Goal: Task Accomplishment & Management: Manage account settings

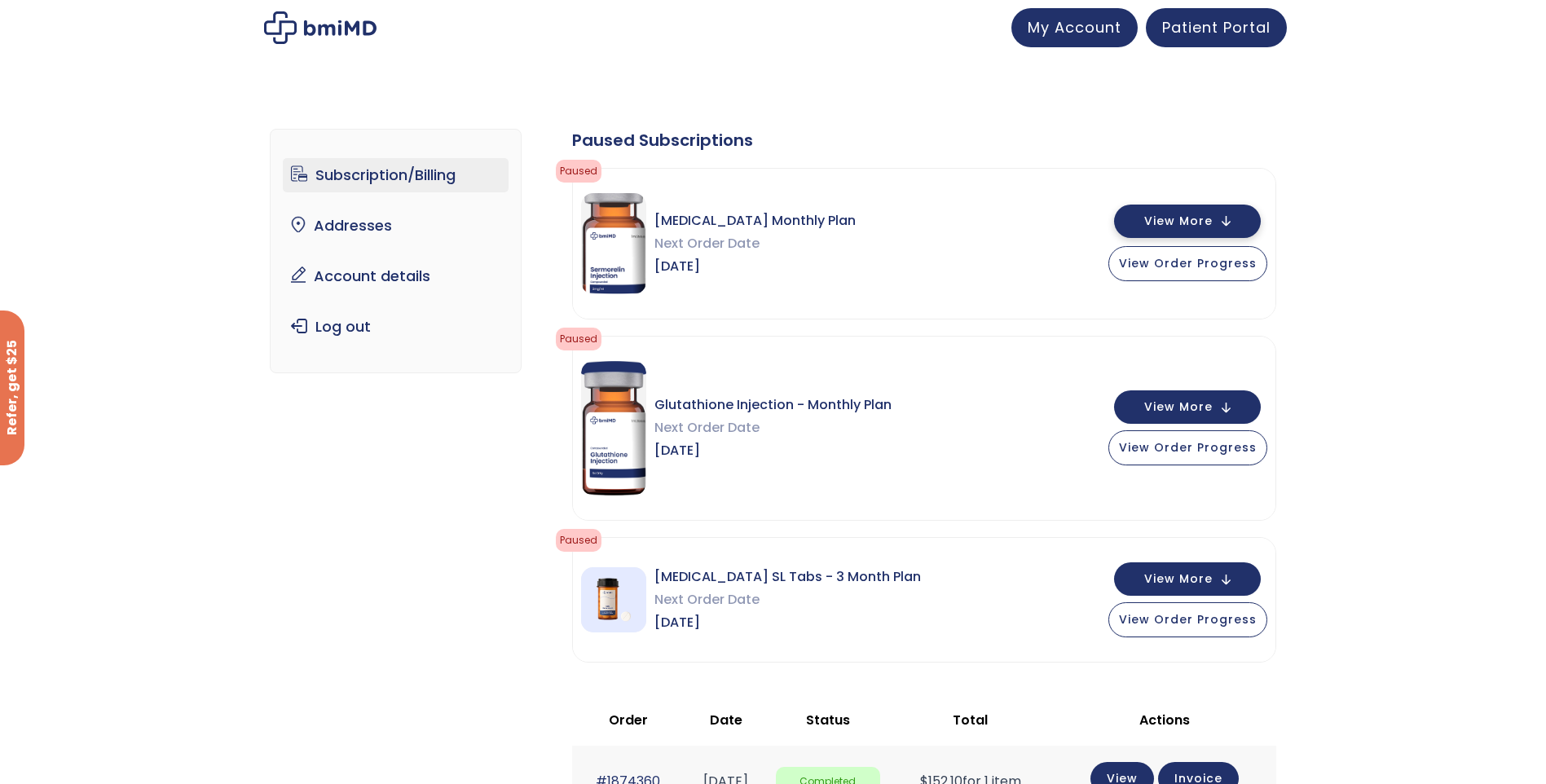
click at [1159, 216] on span "View More" at bounding box center [1179, 221] width 69 height 11
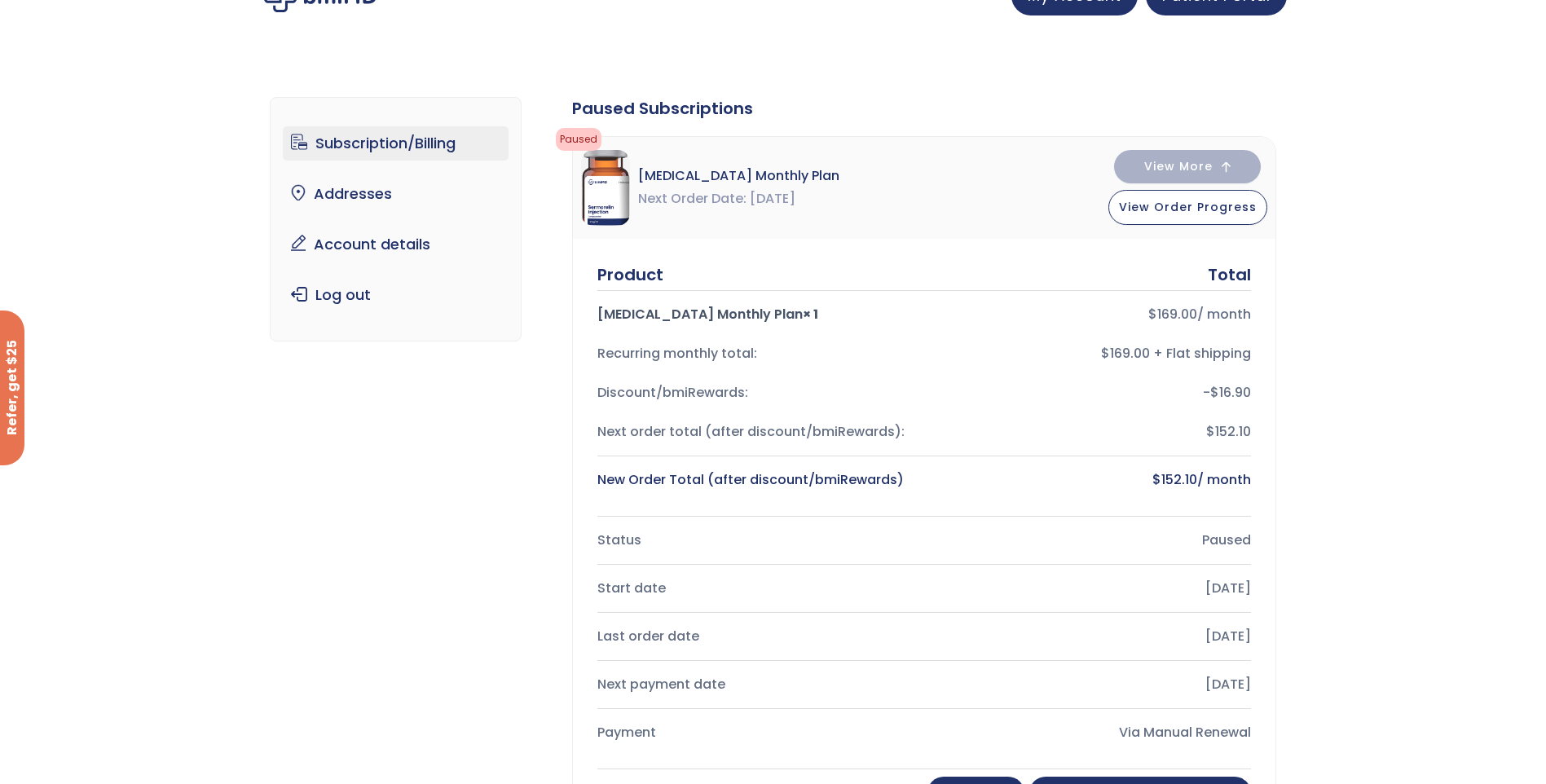
scroll to position [81, 0]
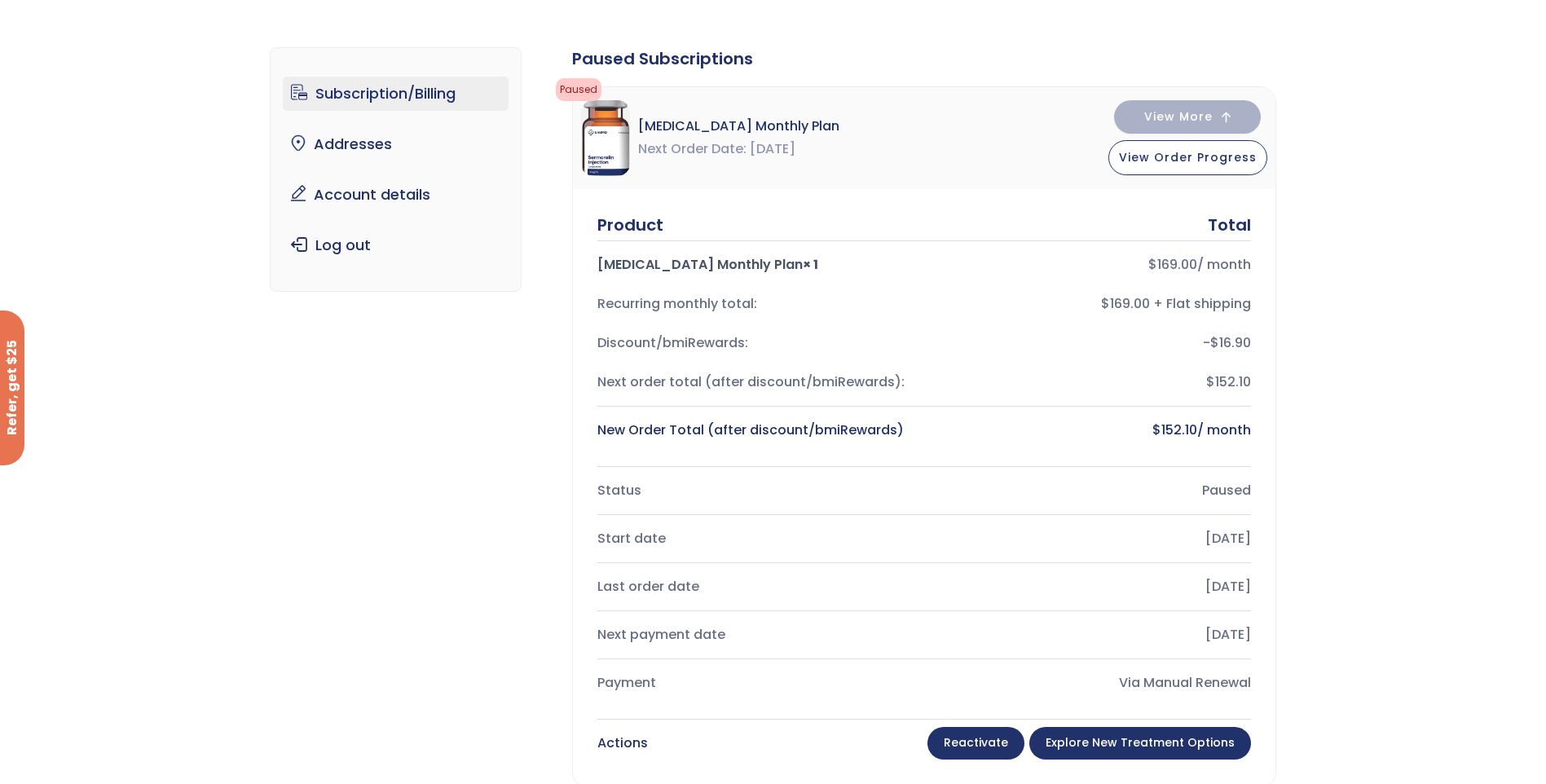
click at [1102, 742] on link "Explore New Treatment Options" at bounding box center [1140, 742] width 222 height 33
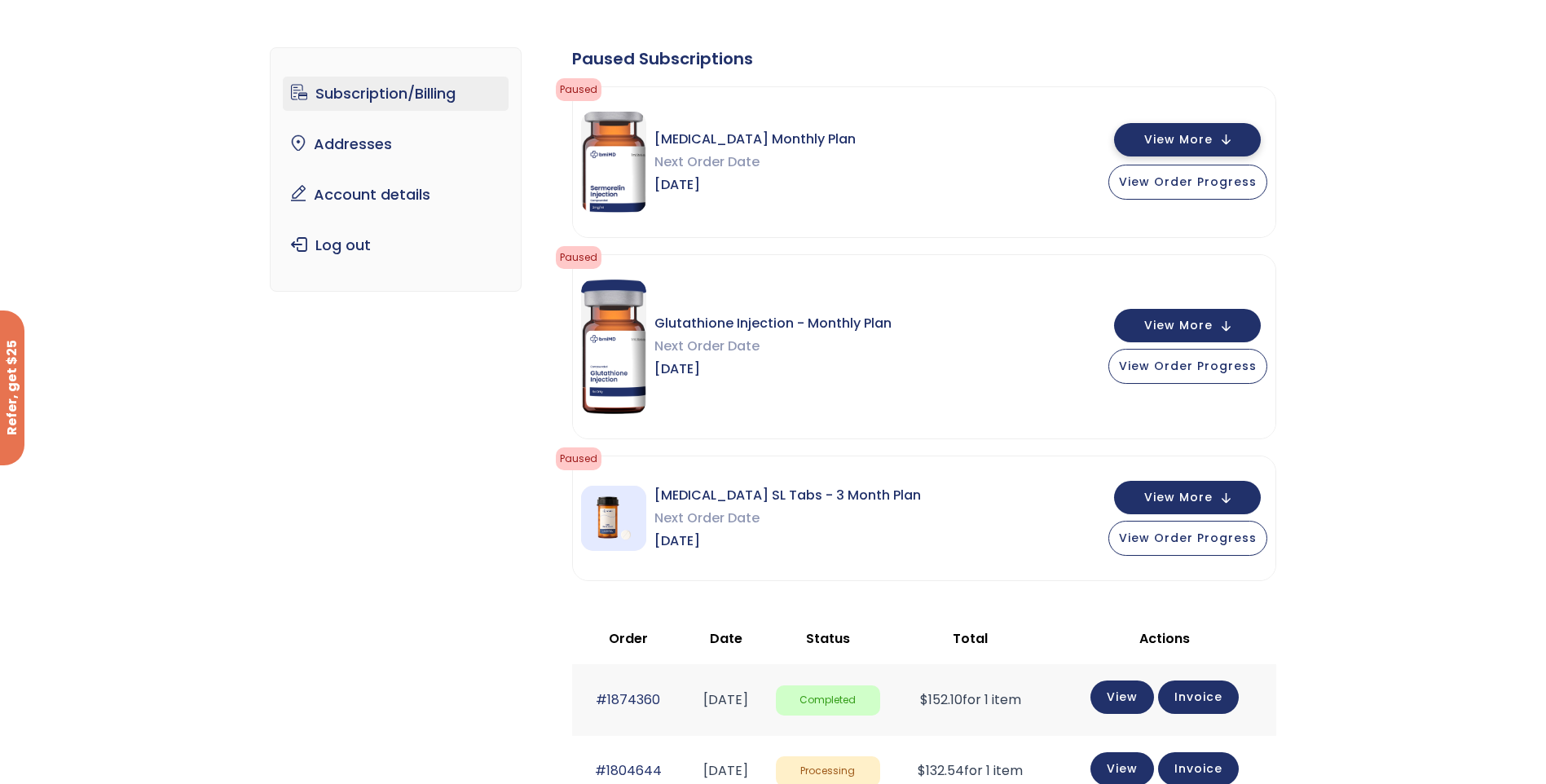
click at [1199, 135] on span "View More" at bounding box center [1179, 140] width 69 height 11
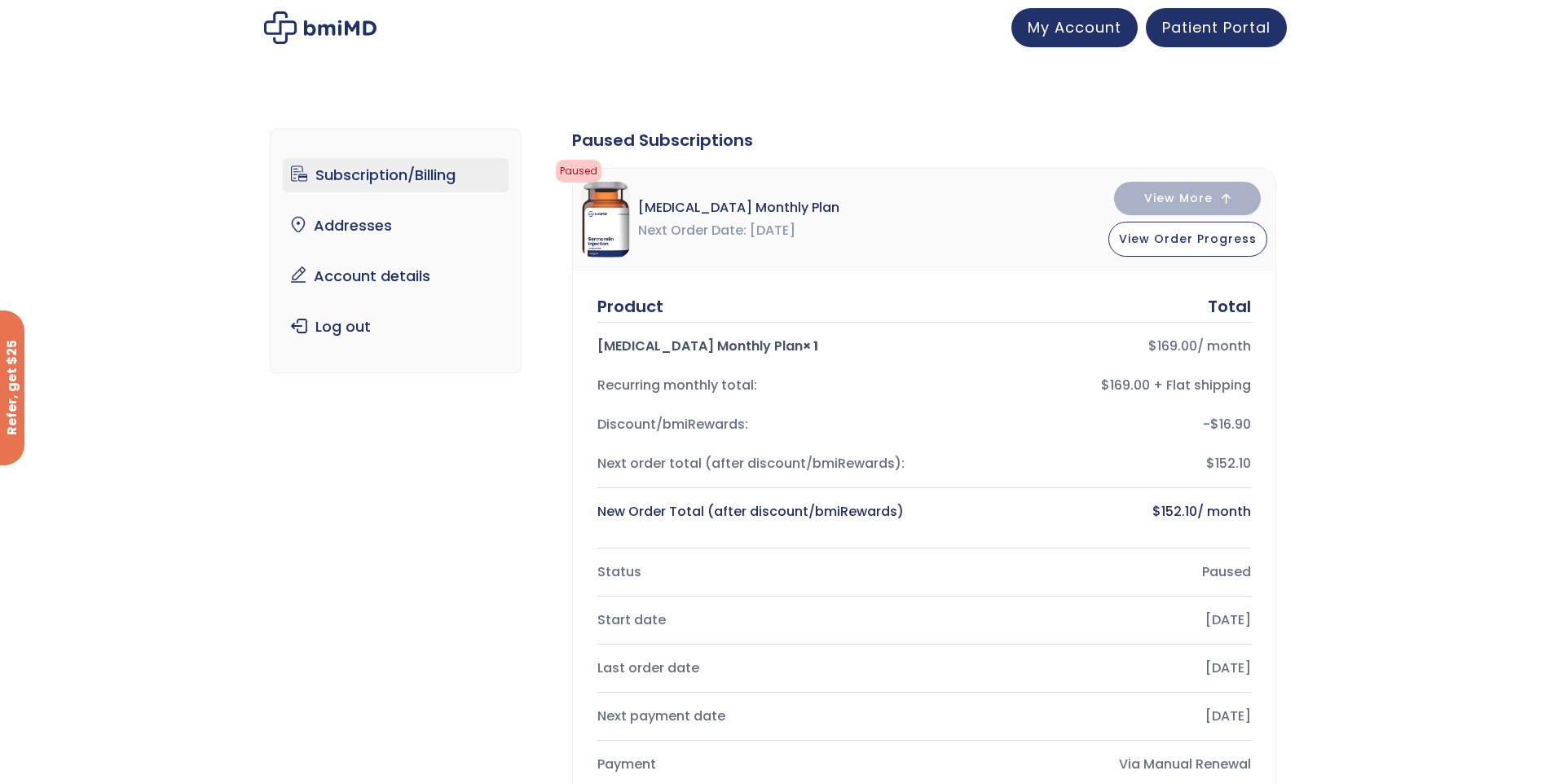
click at [347, 166] on link "Subscription/Billing" at bounding box center [396, 175] width 226 height 34
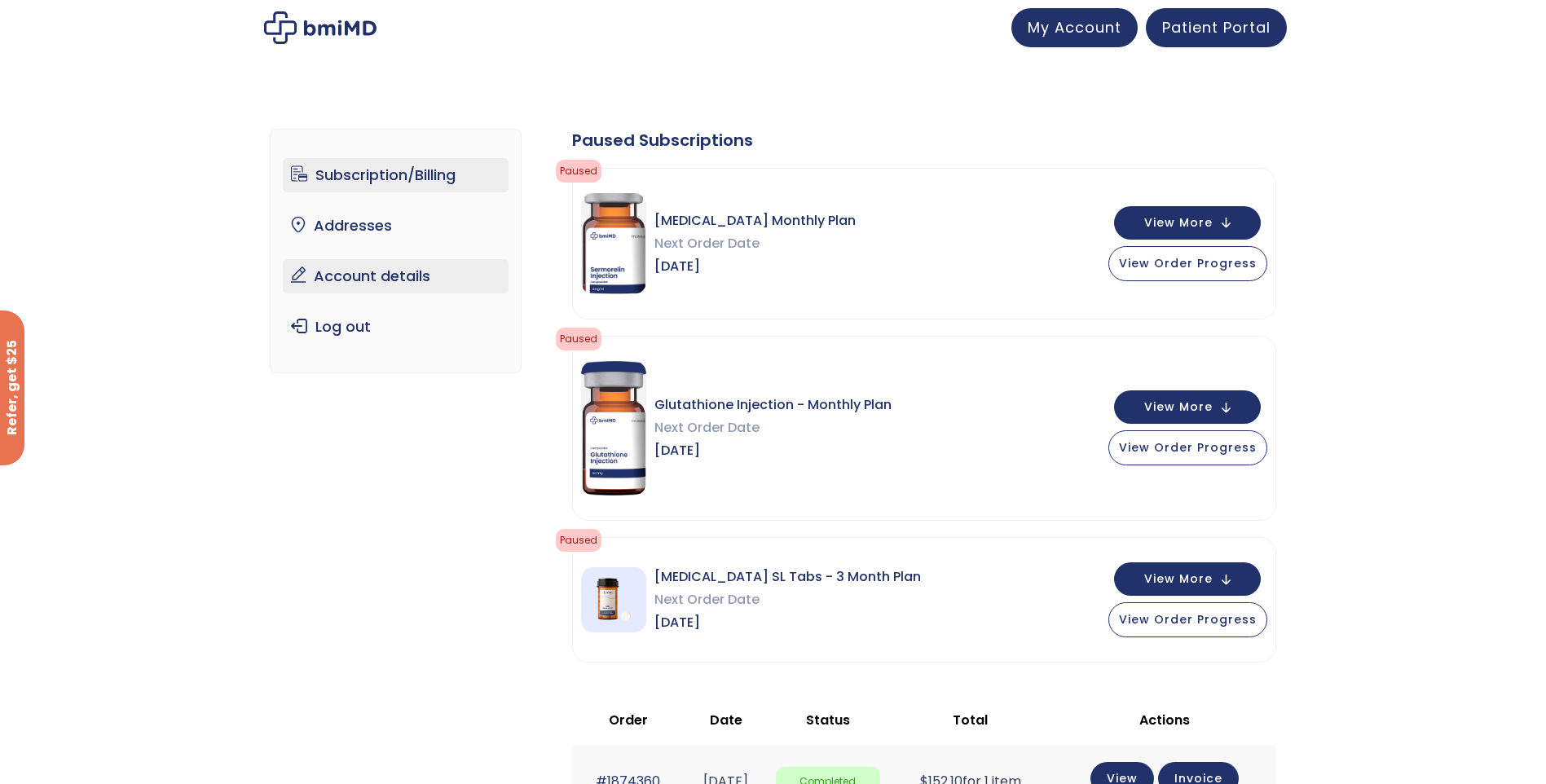
click at [346, 270] on link "Account details" at bounding box center [396, 276] width 226 height 34
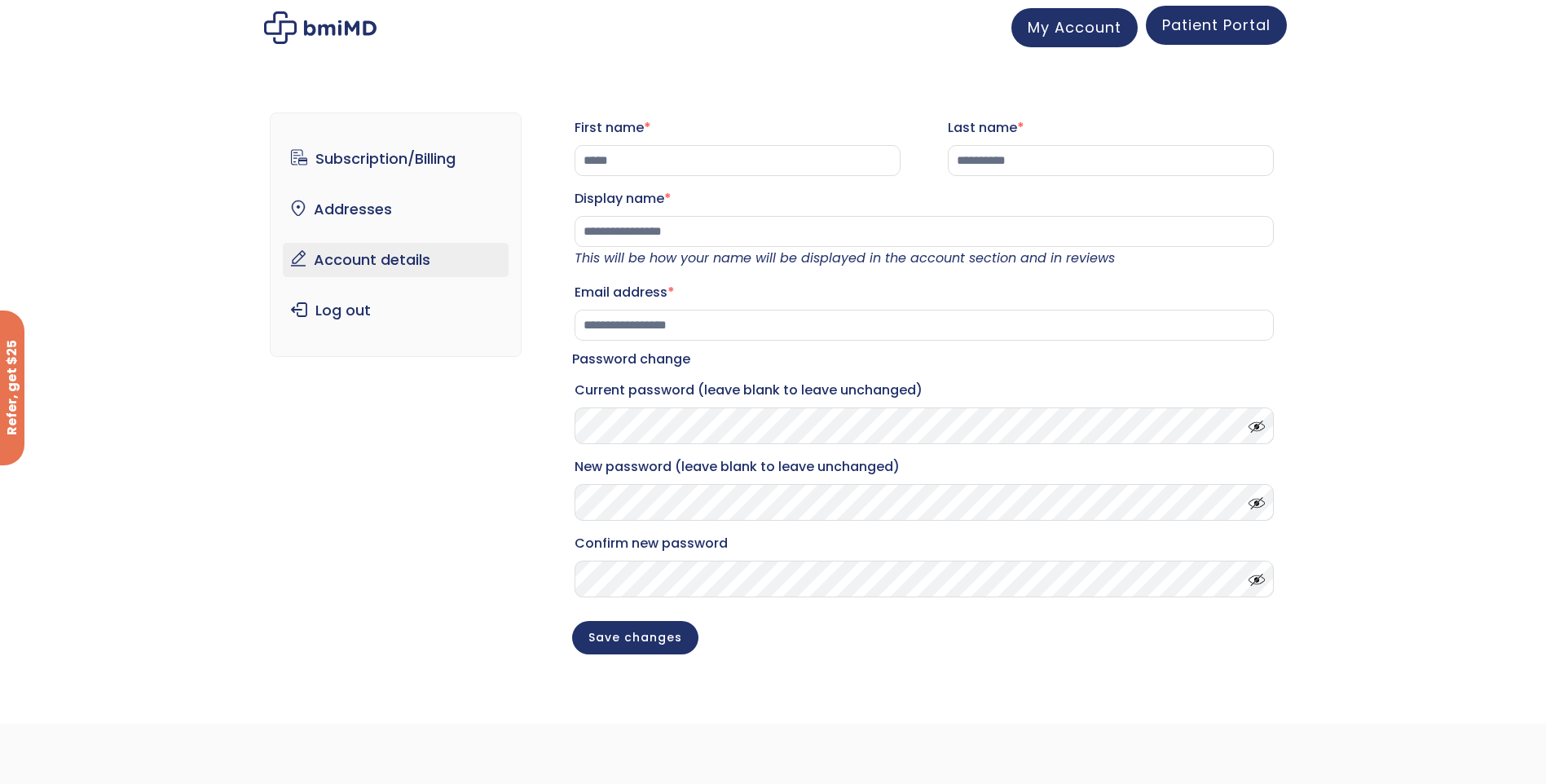
click at [1199, 19] on span "Patient Portal" at bounding box center [1215, 25] width 108 height 20
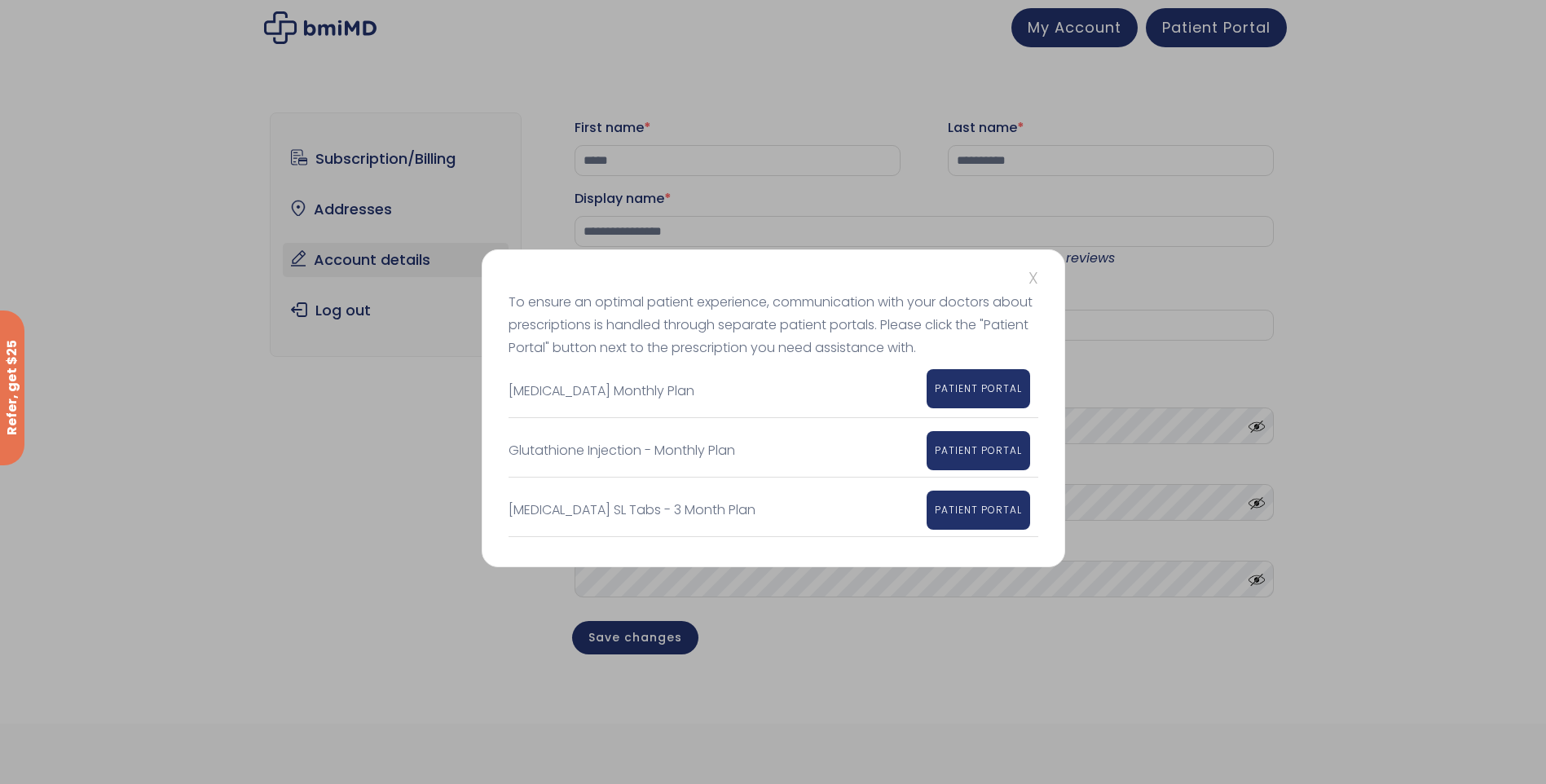
click at [958, 384] on span "PATIENT PORTAL" at bounding box center [978, 388] width 87 height 14
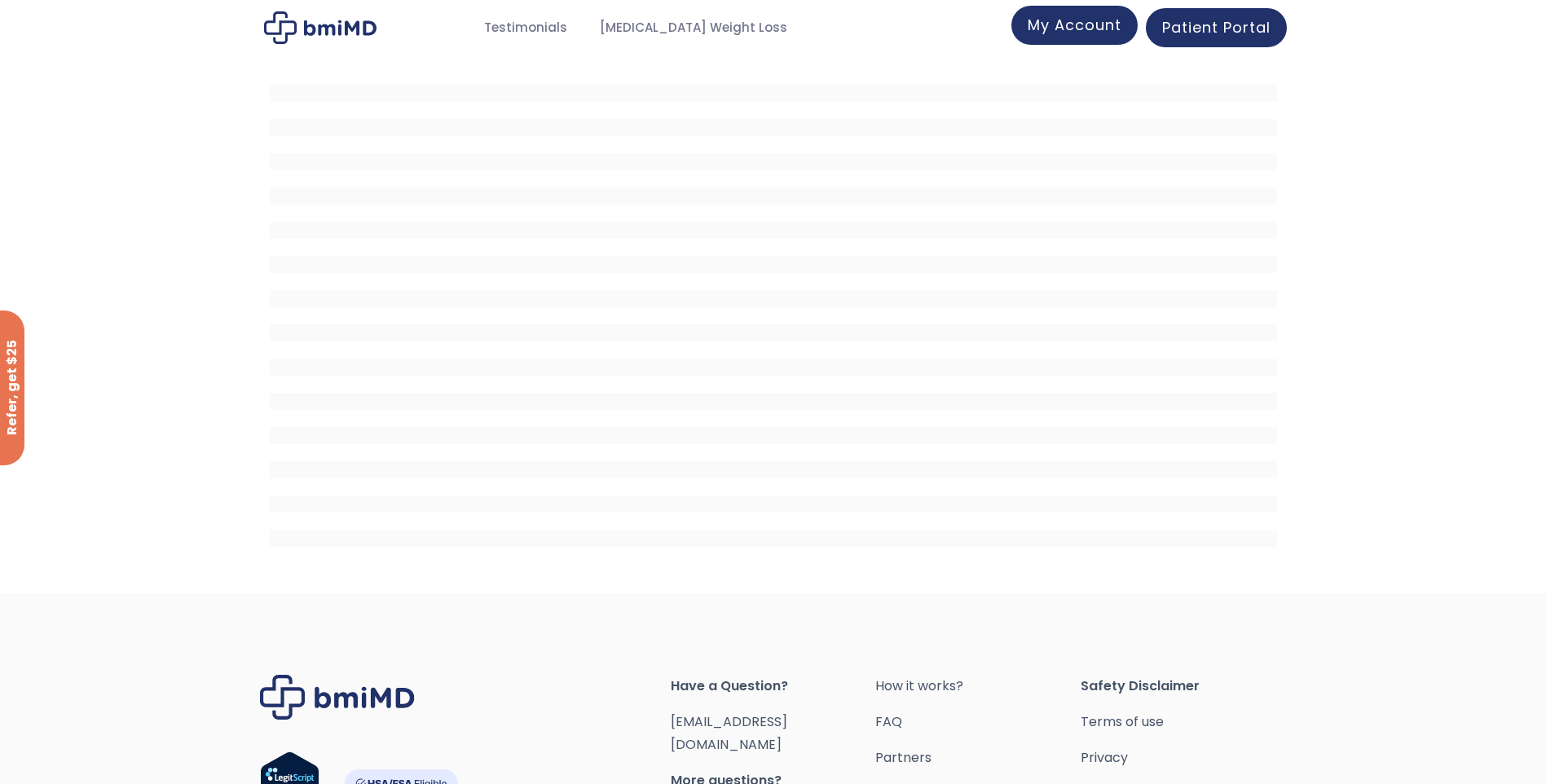
click at [1073, 25] on span "My Account" at bounding box center [1075, 25] width 94 height 20
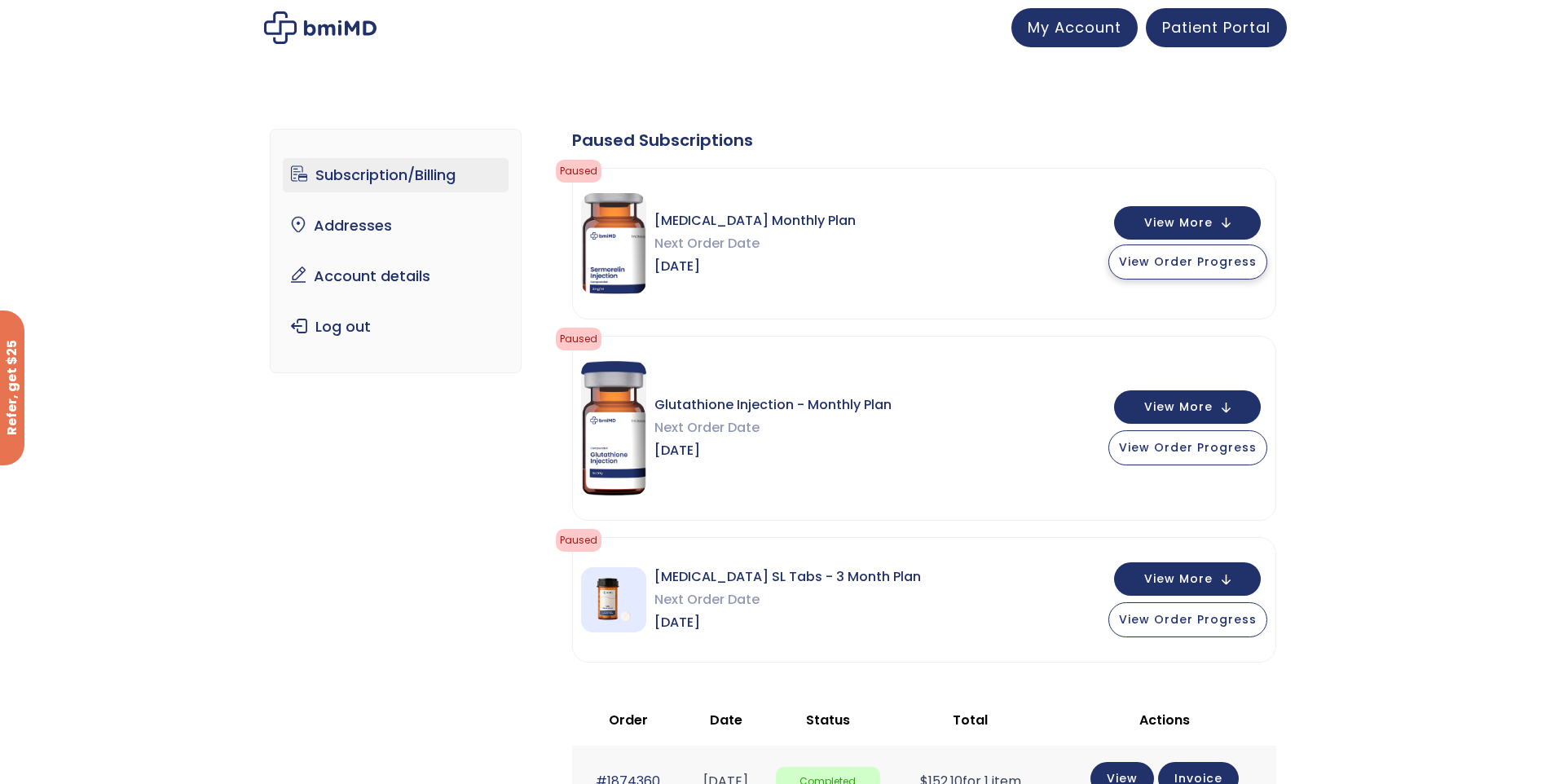
click at [1197, 260] on span "View Order Progress" at bounding box center [1188, 261] width 138 height 16
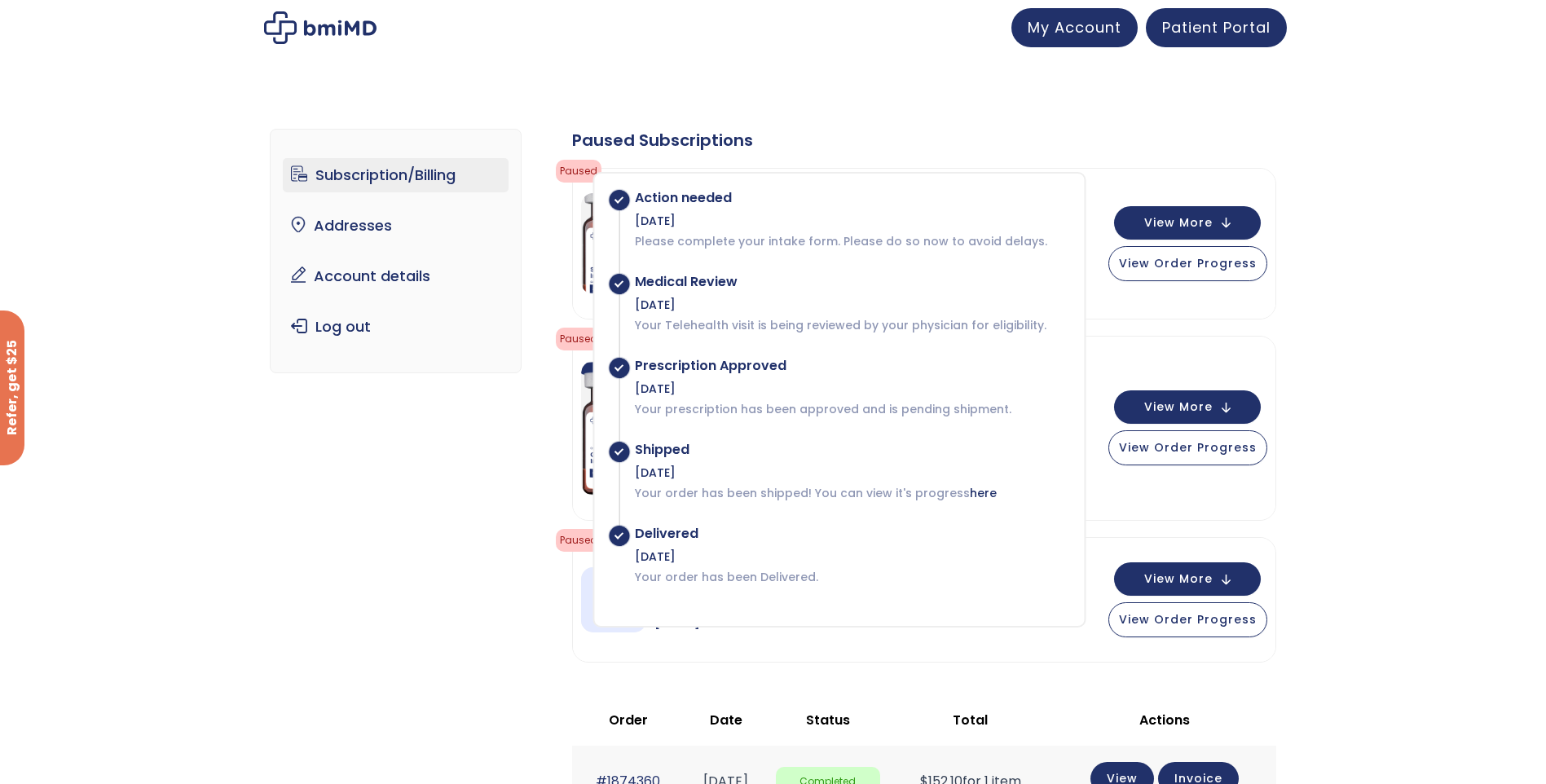
click at [413, 462] on div "Subscription/Billing bmiRewards Addresses Account details Submit a Review Log o…" at bounding box center [773, 694] width 1006 height 1197
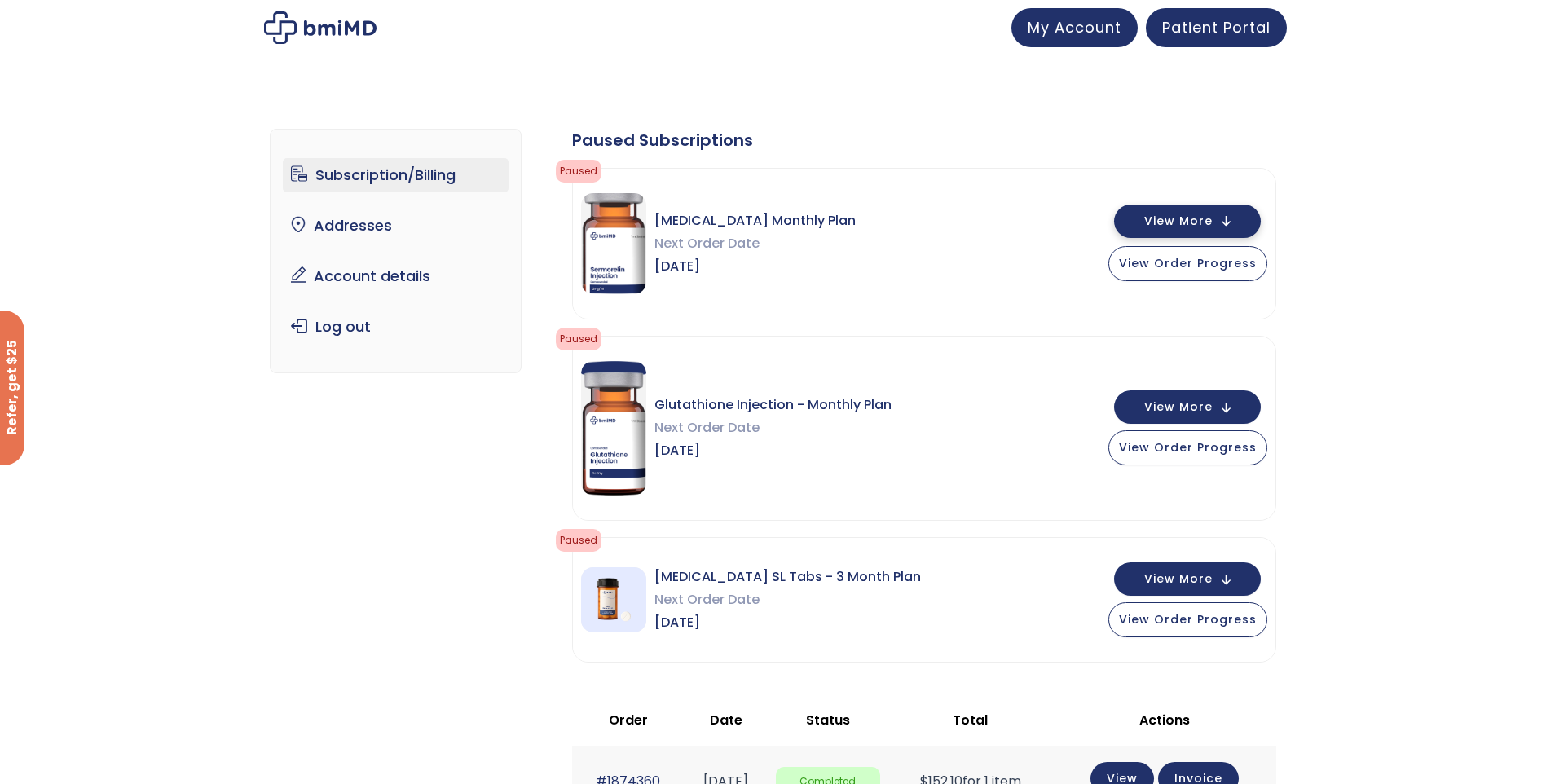
click at [1184, 218] on span "View More" at bounding box center [1179, 221] width 69 height 11
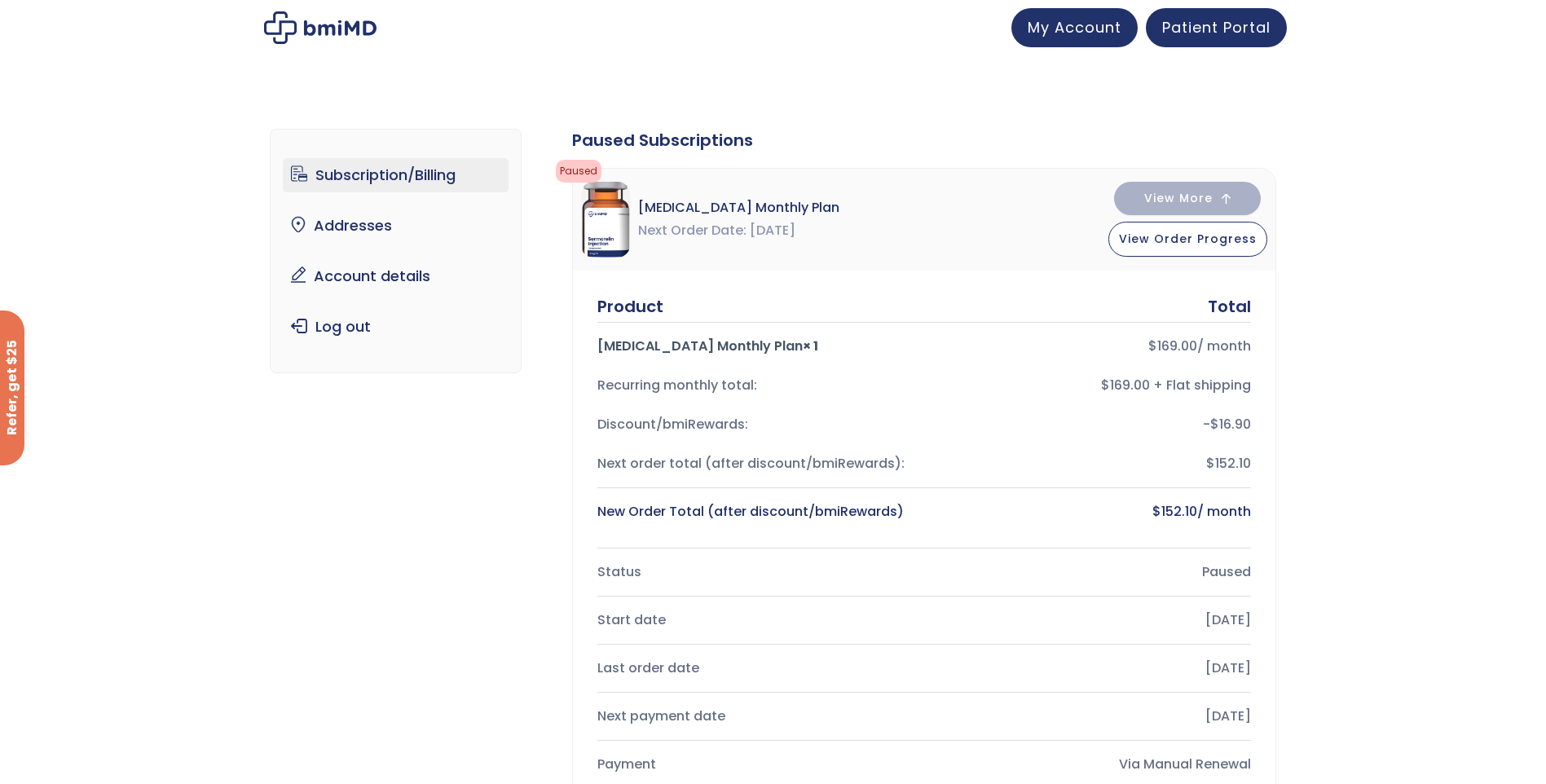
click at [607, 229] on img at bounding box center [605, 219] width 49 height 76
drag, startPoint x: 711, startPoint y: 206, endPoint x: 634, endPoint y: 219, distance: 78.1
click at [634, 219] on div "Sermorelin Monthly Plan Next Order Date Aug 08, 2025" at bounding box center [710, 219] width 259 height 76
click at [392, 277] on link "Account details" at bounding box center [396, 276] width 226 height 34
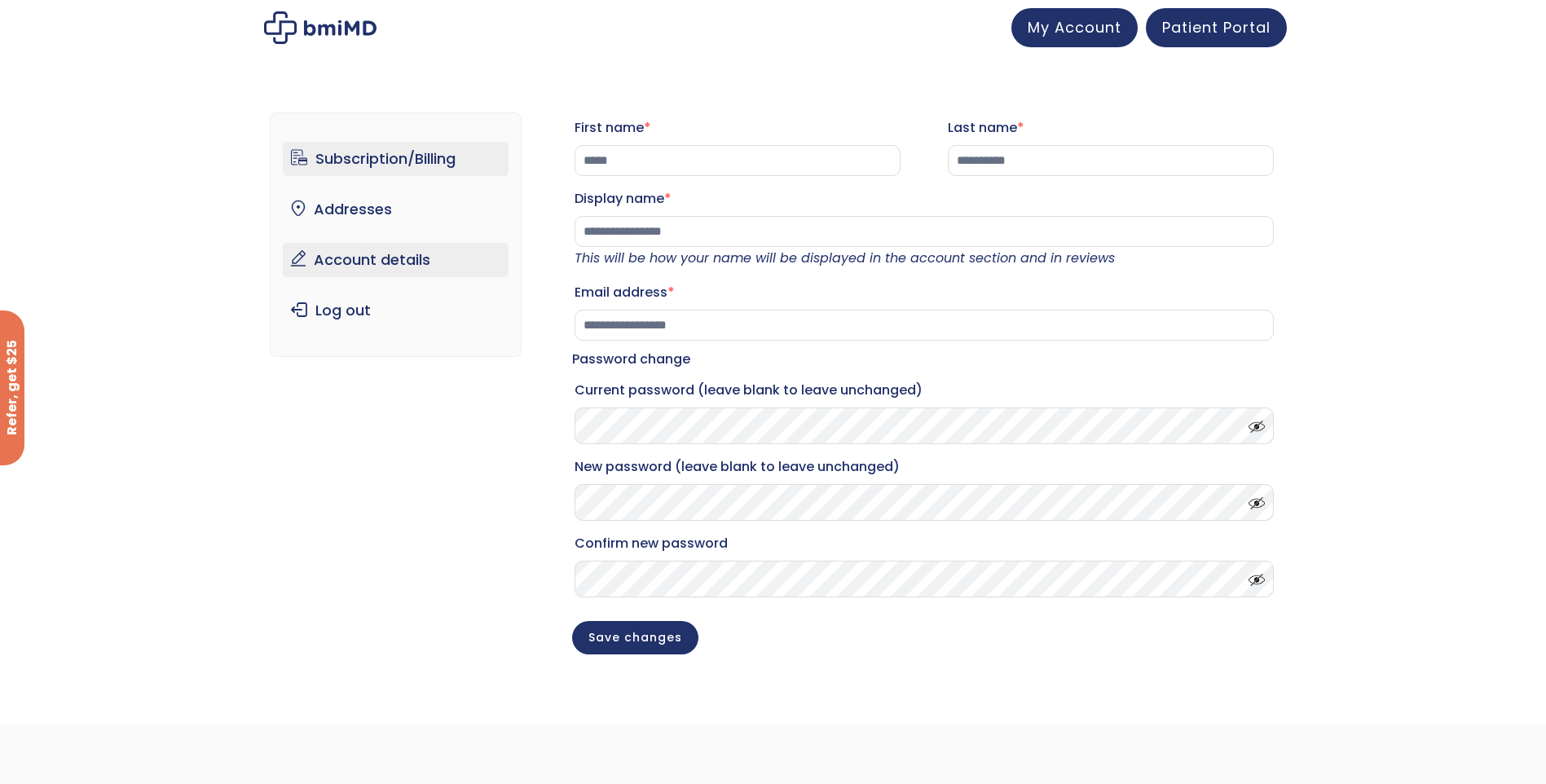
click at [372, 164] on link "Subscription/Billing" at bounding box center [396, 158] width 226 height 34
click at [323, 26] on img at bounding box center [320, 28] width 112 height 33
click at [1256, 428] on span at bounding box center [1252, 423] width 24 height 13
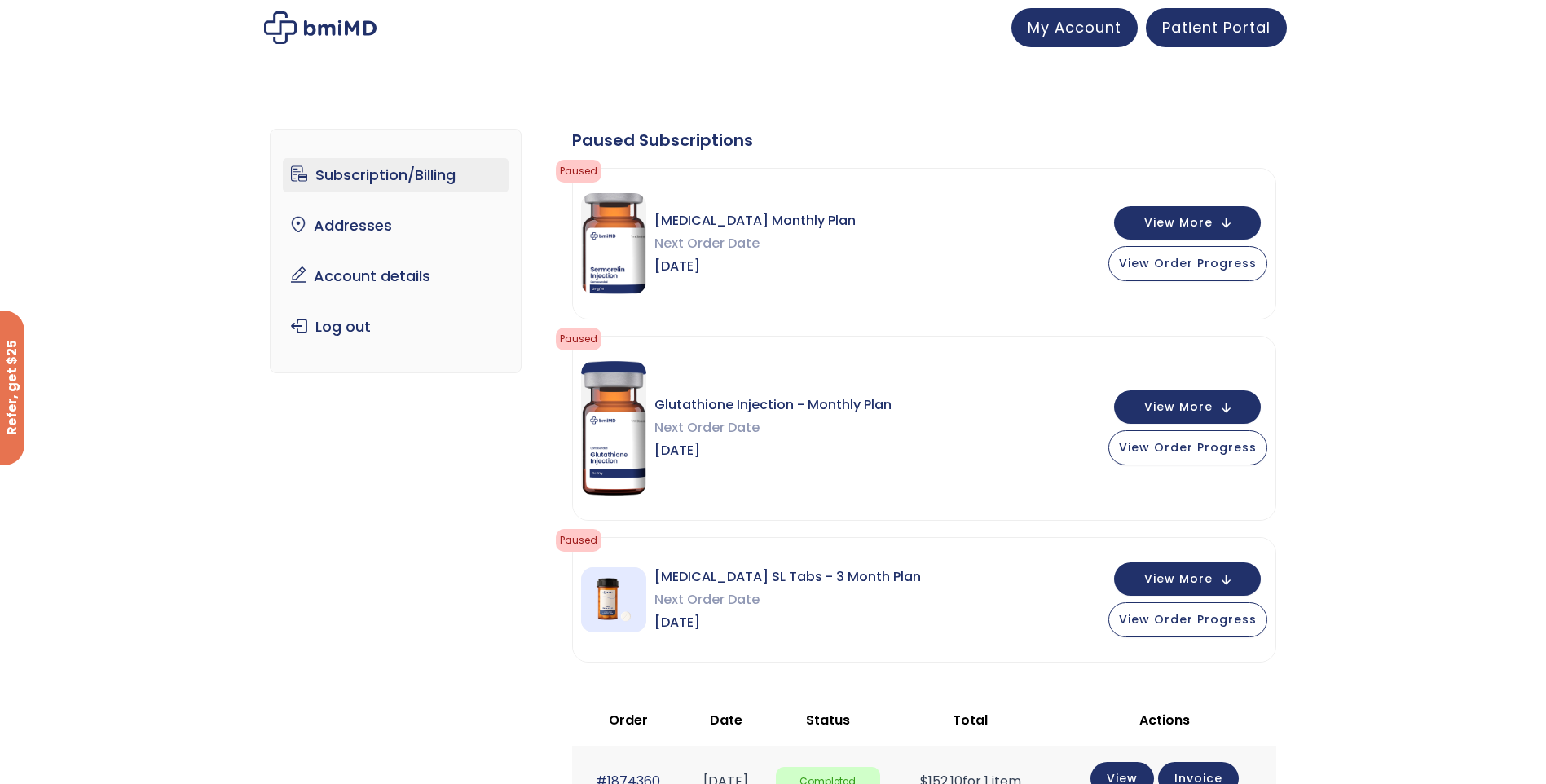
click at [314, 27] on img at bounding box center [320, 28] width 112 height 33
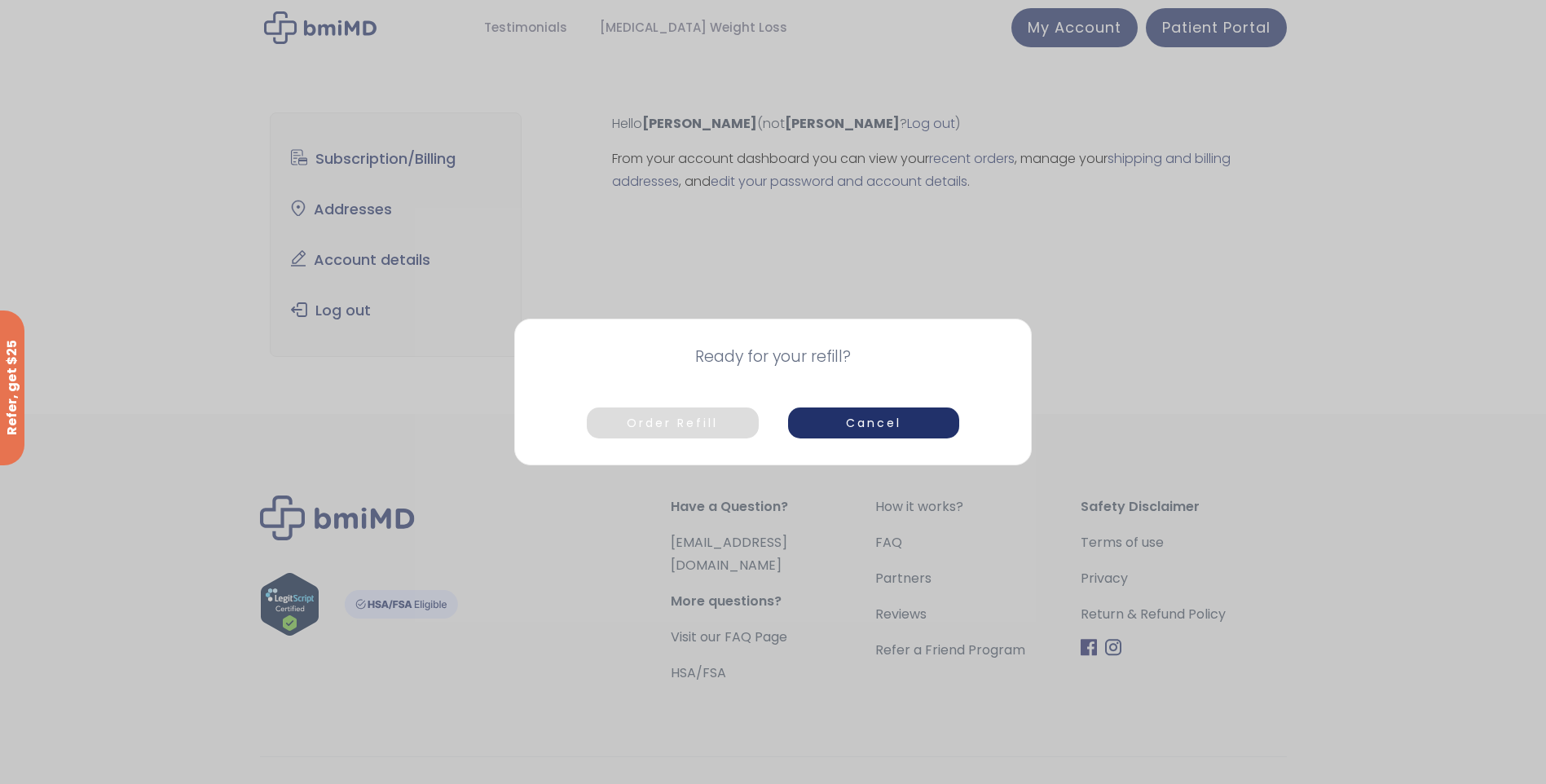
click at [661, 426] on button "Order Refill" at bounding box center [672, 423] width 172 height 31
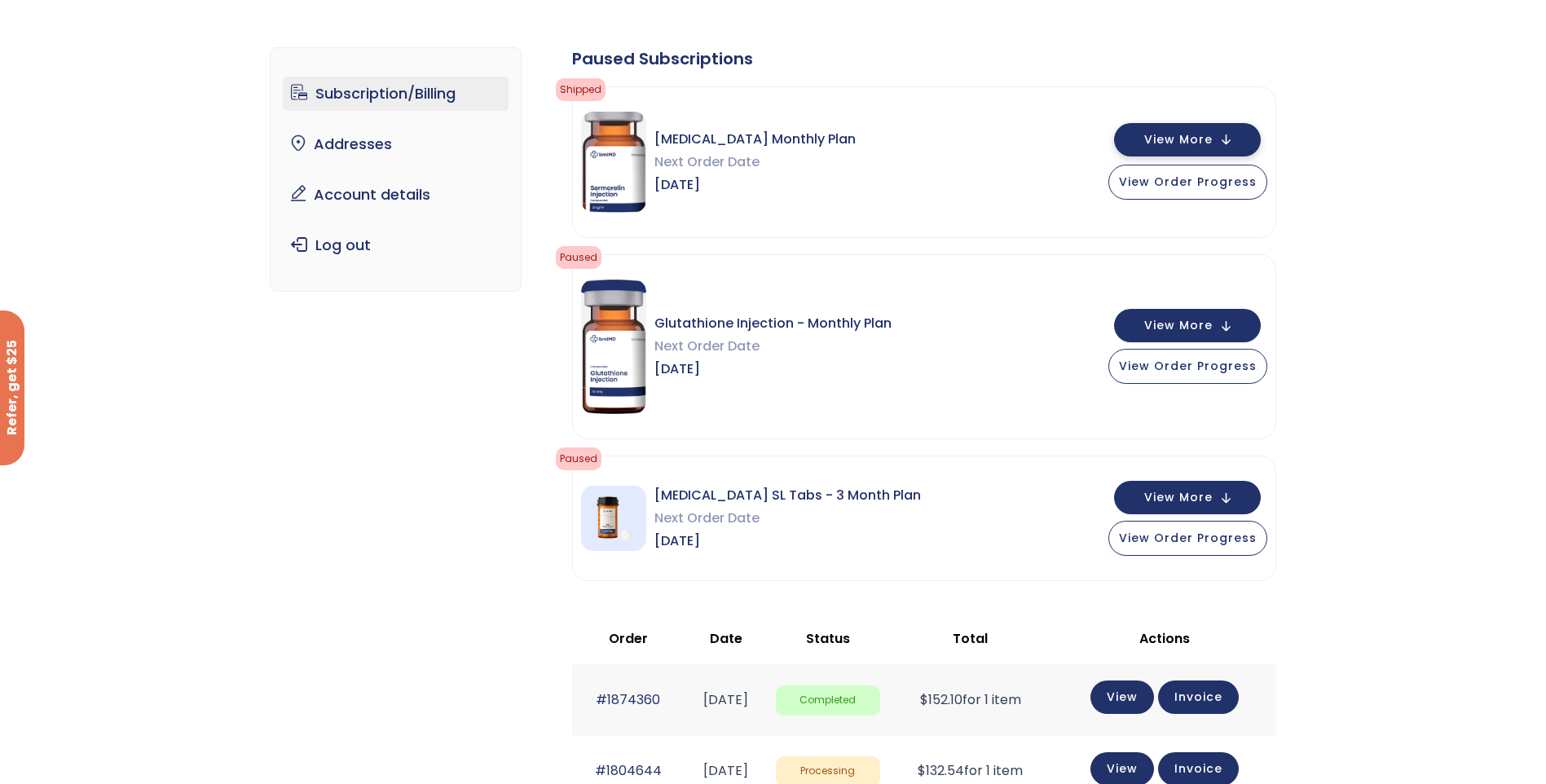
click at [1186, 139] on span "View More" at bounding box center [1179, 140] width 69 height 11
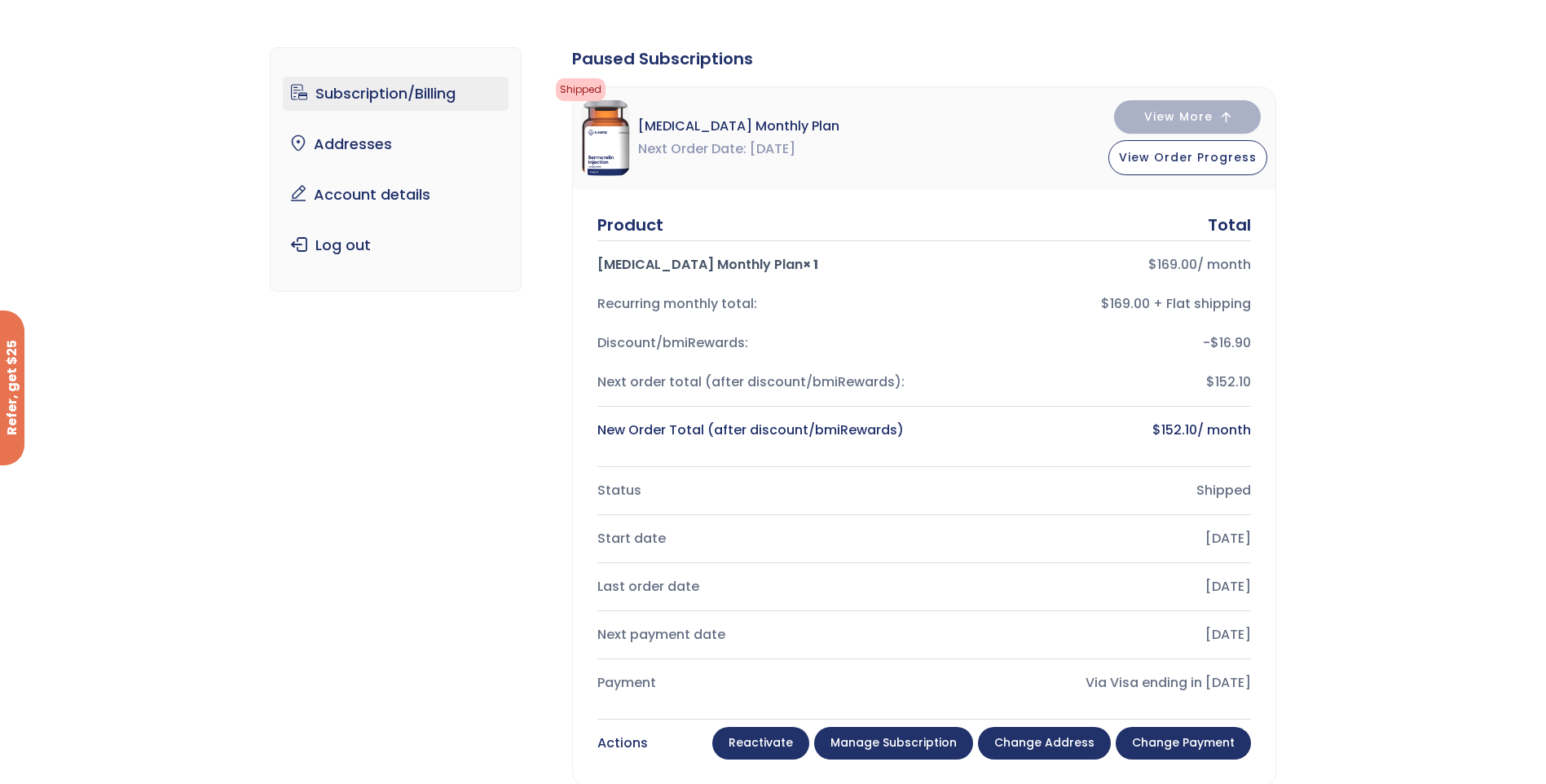
click at [894, 737] on link "Manage Subscription" at bounding box center [894, 742] width 159 height 33
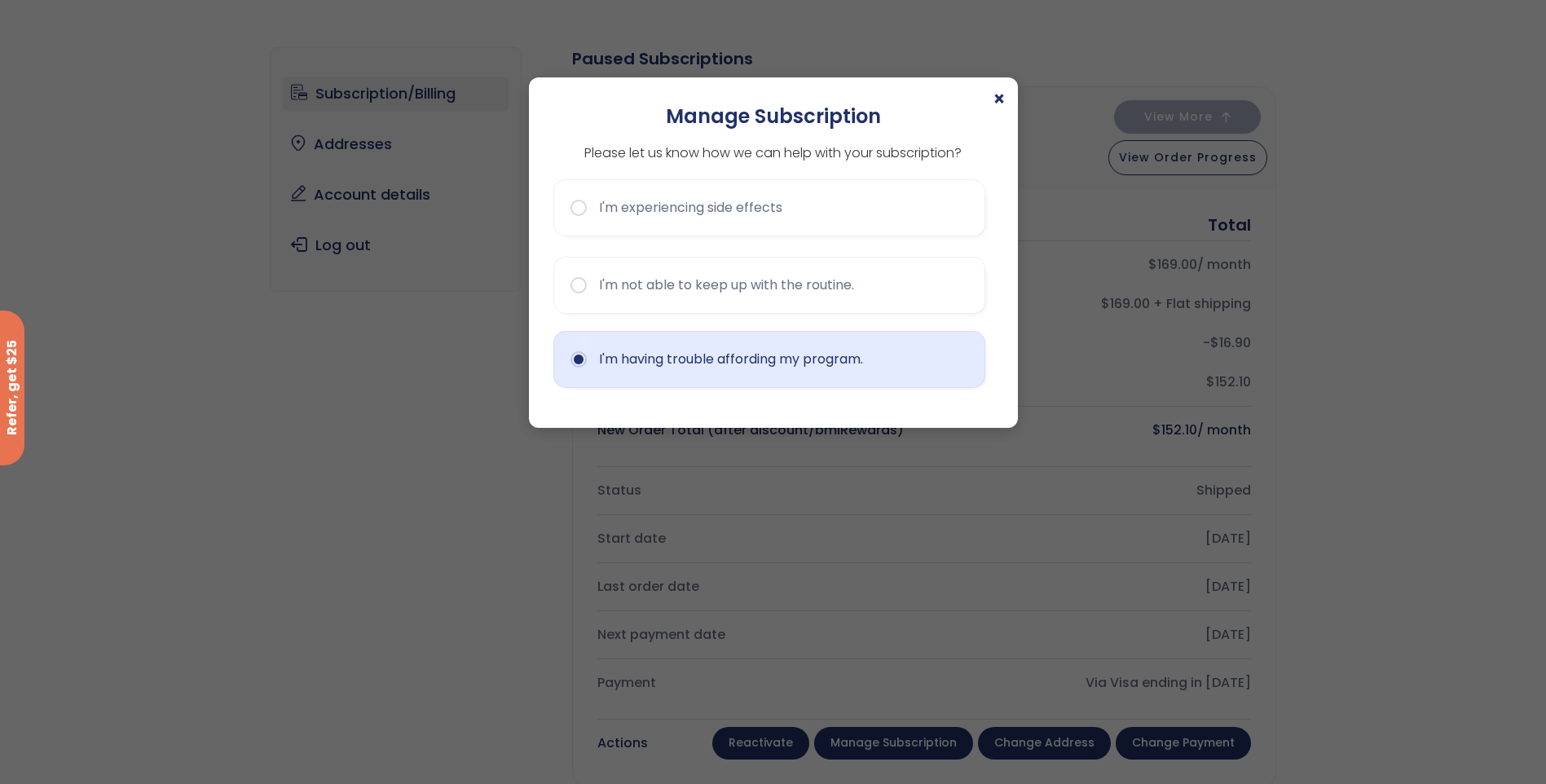
click at [842, 358] on button "I'm having trouble affording my program." at bounding box center [769, 359] width 432 height 57
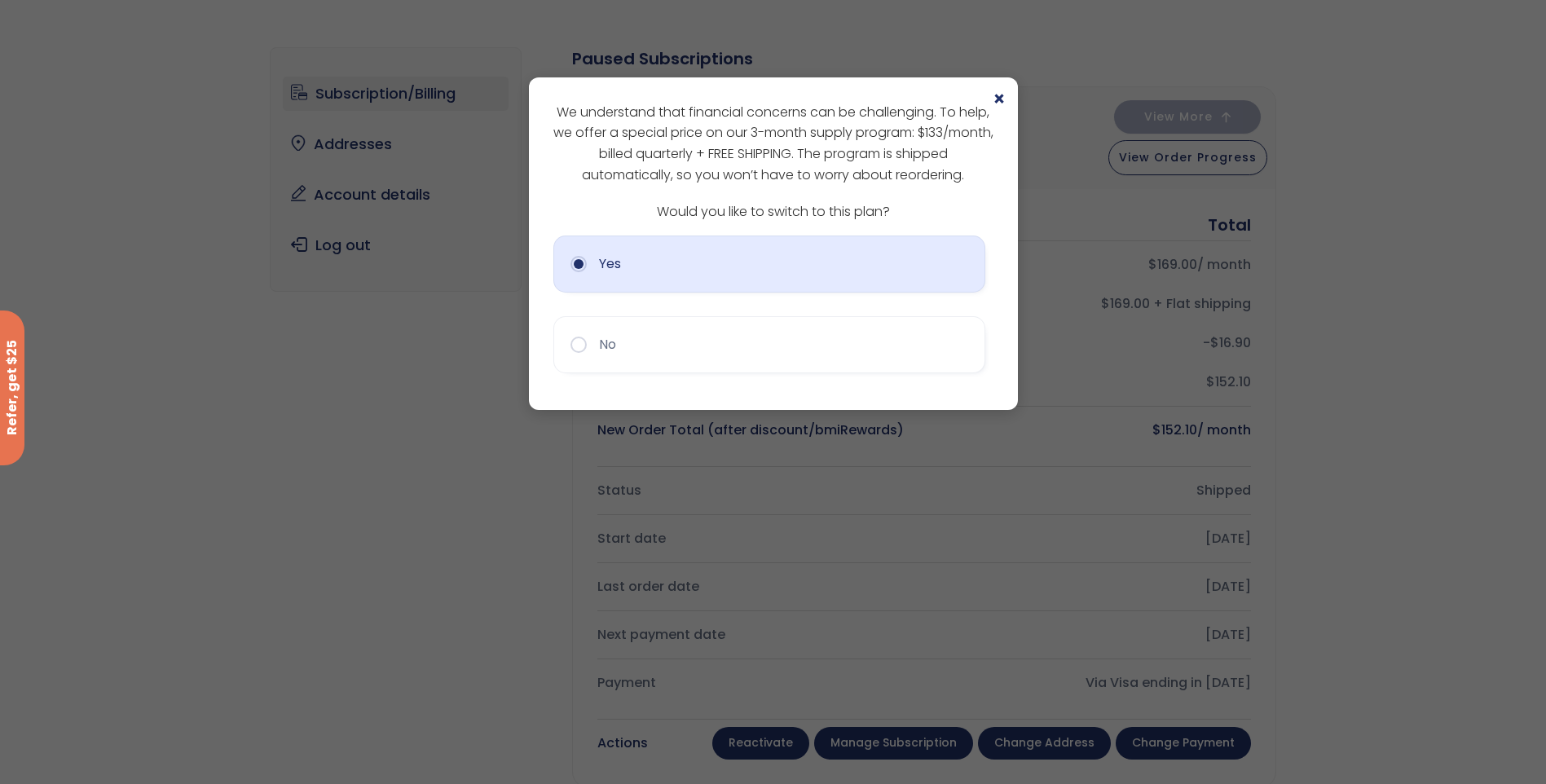
click at [836, 269] on button "Yes" at bounding box center [769, 264] width 432 height 57
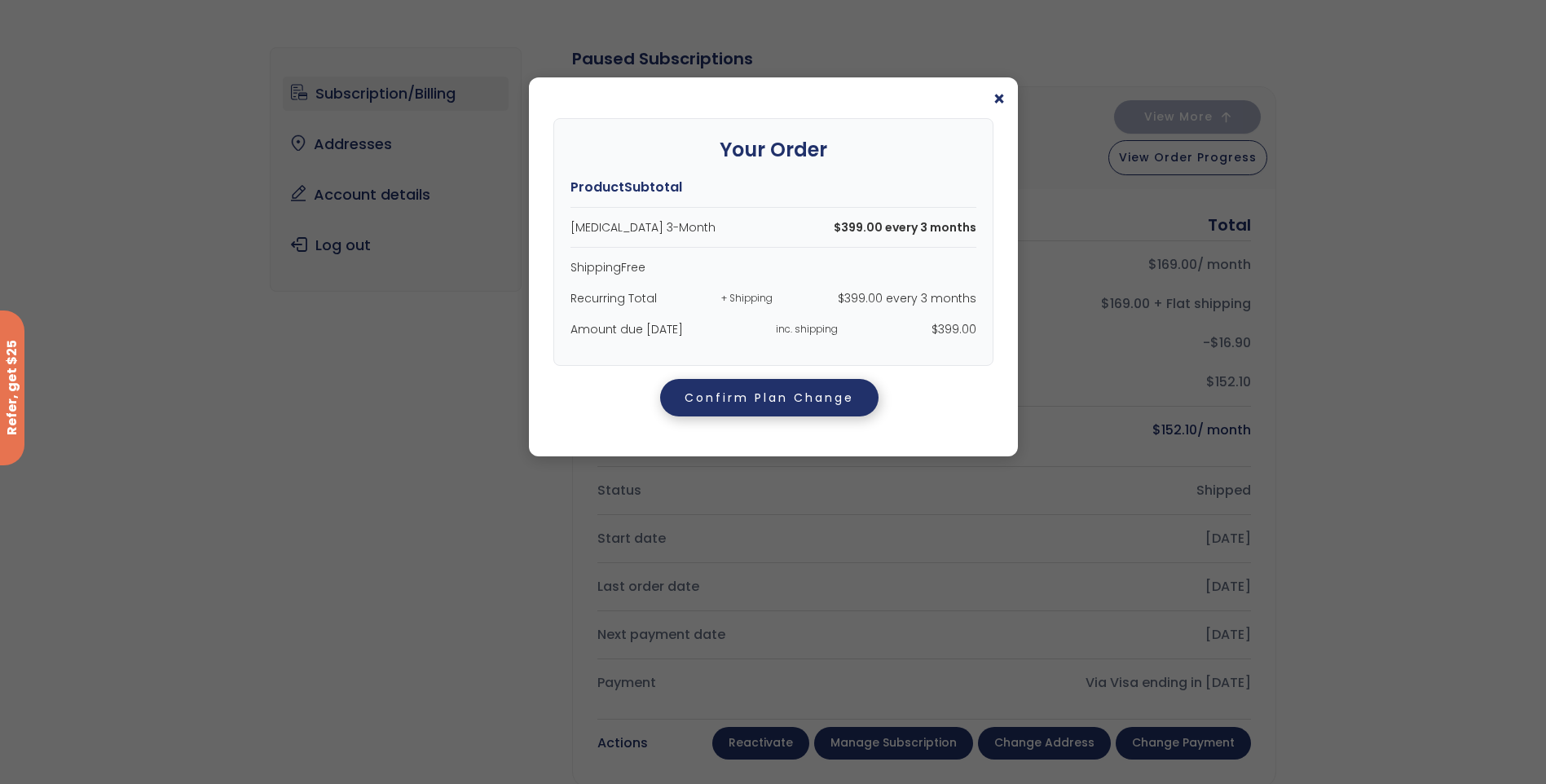
click at [764, 399] on button "Confirm Plan Change" at bounding box center [769, 397] width 218 height 38
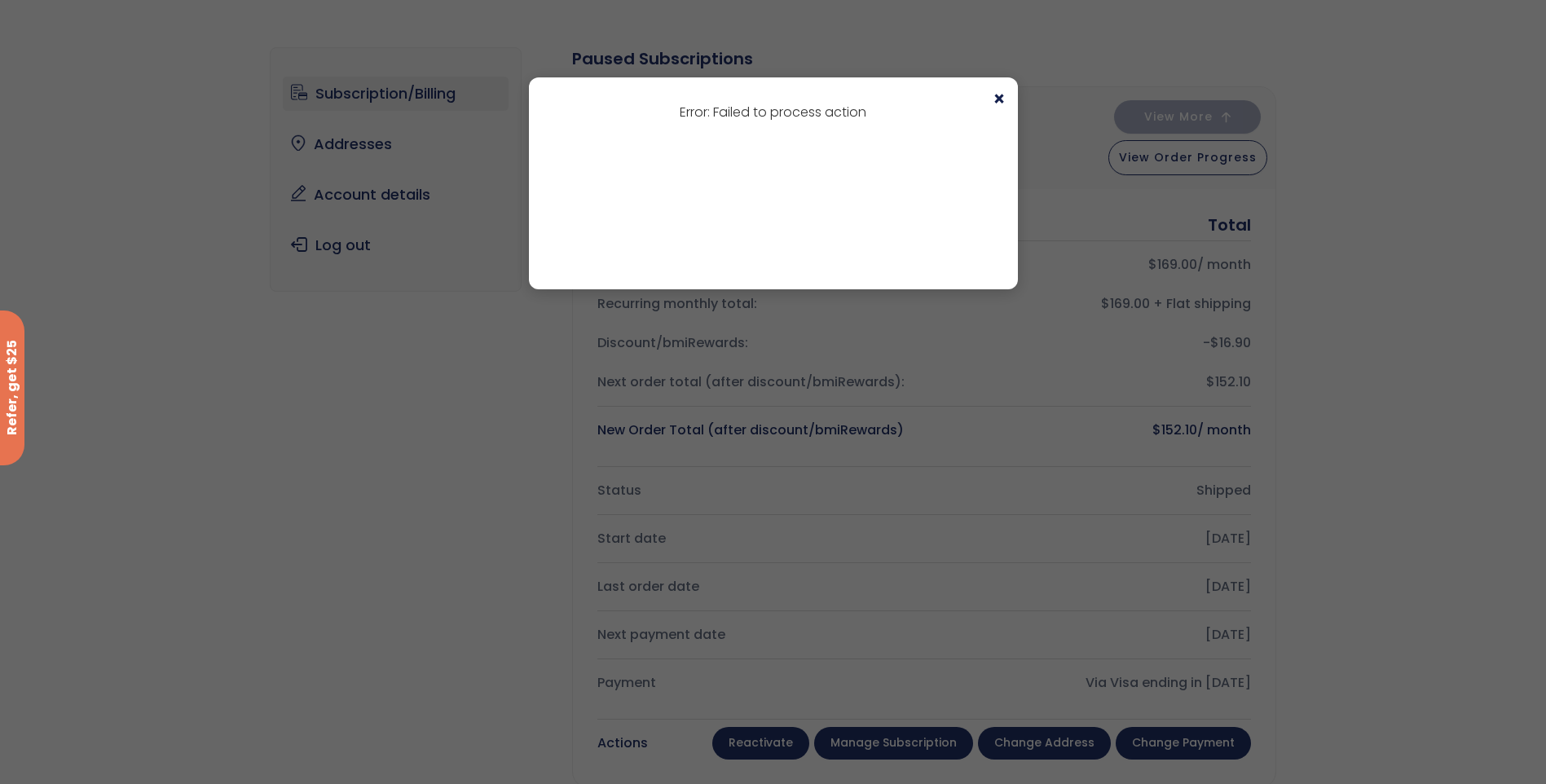
click at [996, 100] on span "×" at bounding box center [999, 99] width 13 height 19
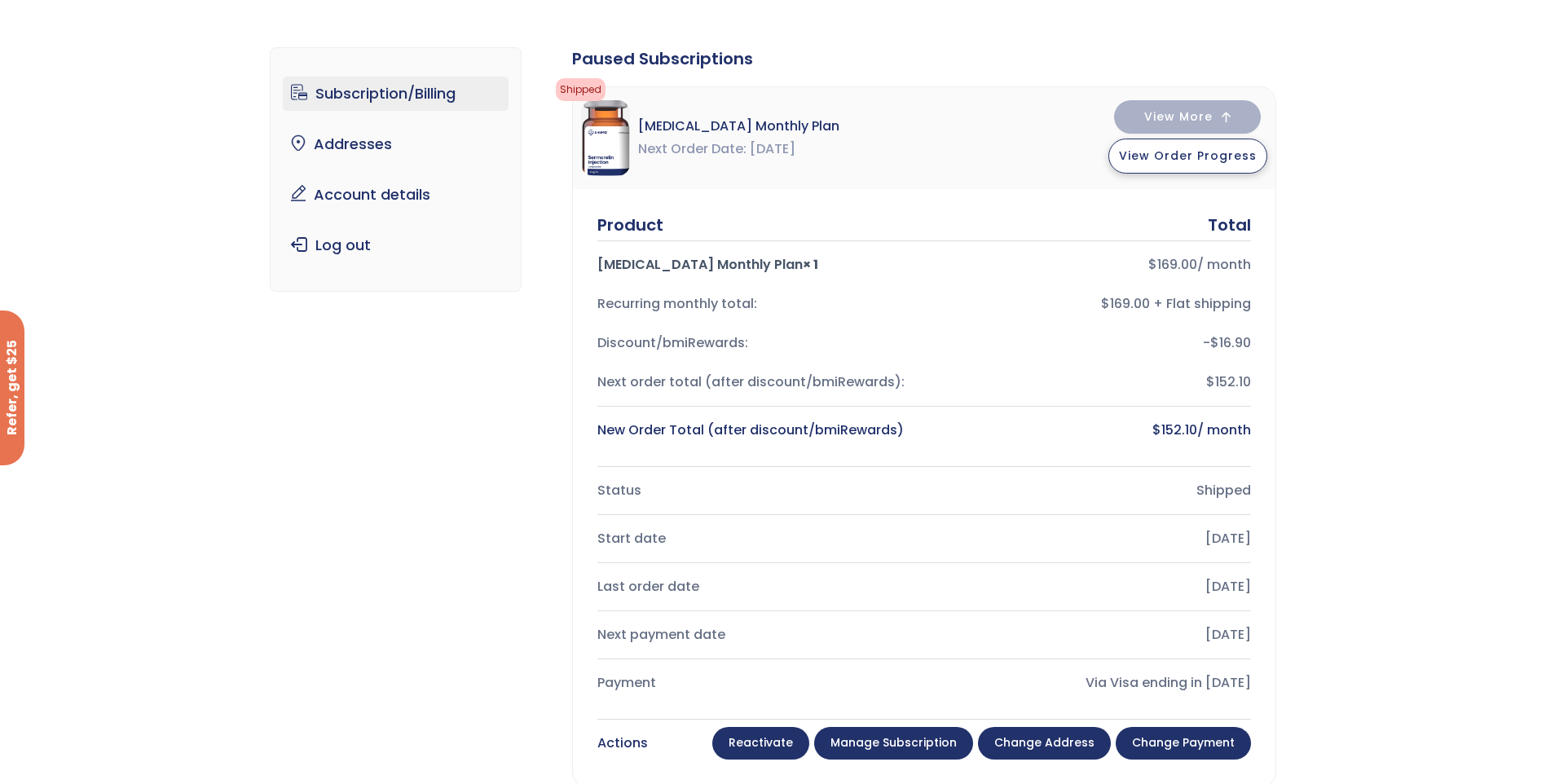
click at [1174, 154] on span "View Order Progress" at bounding box center [1188, 155] width 138 height 16
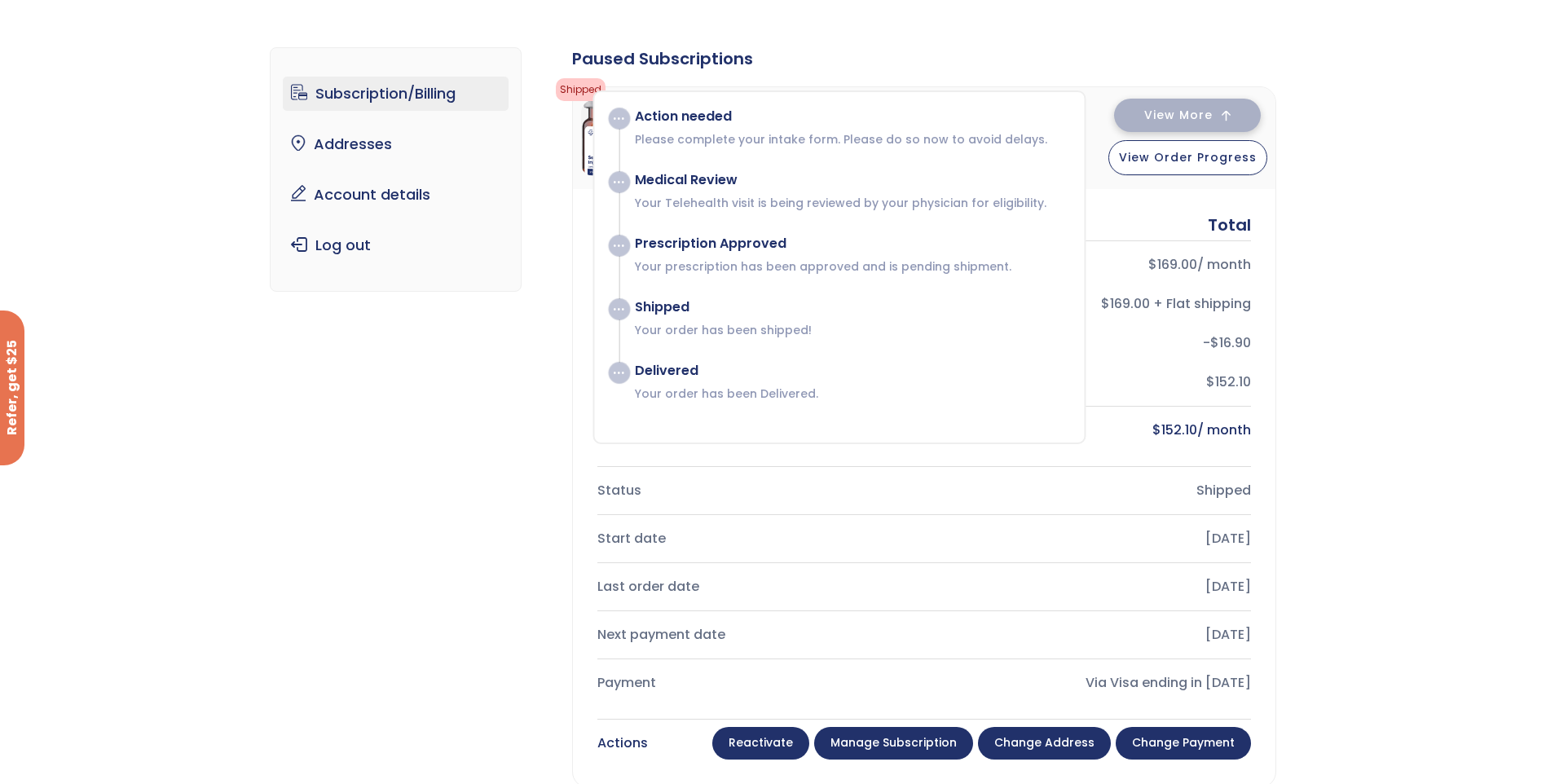
click at [1184, 103] on button "View More" at bounding box center [1187, 115] width 146 height 33
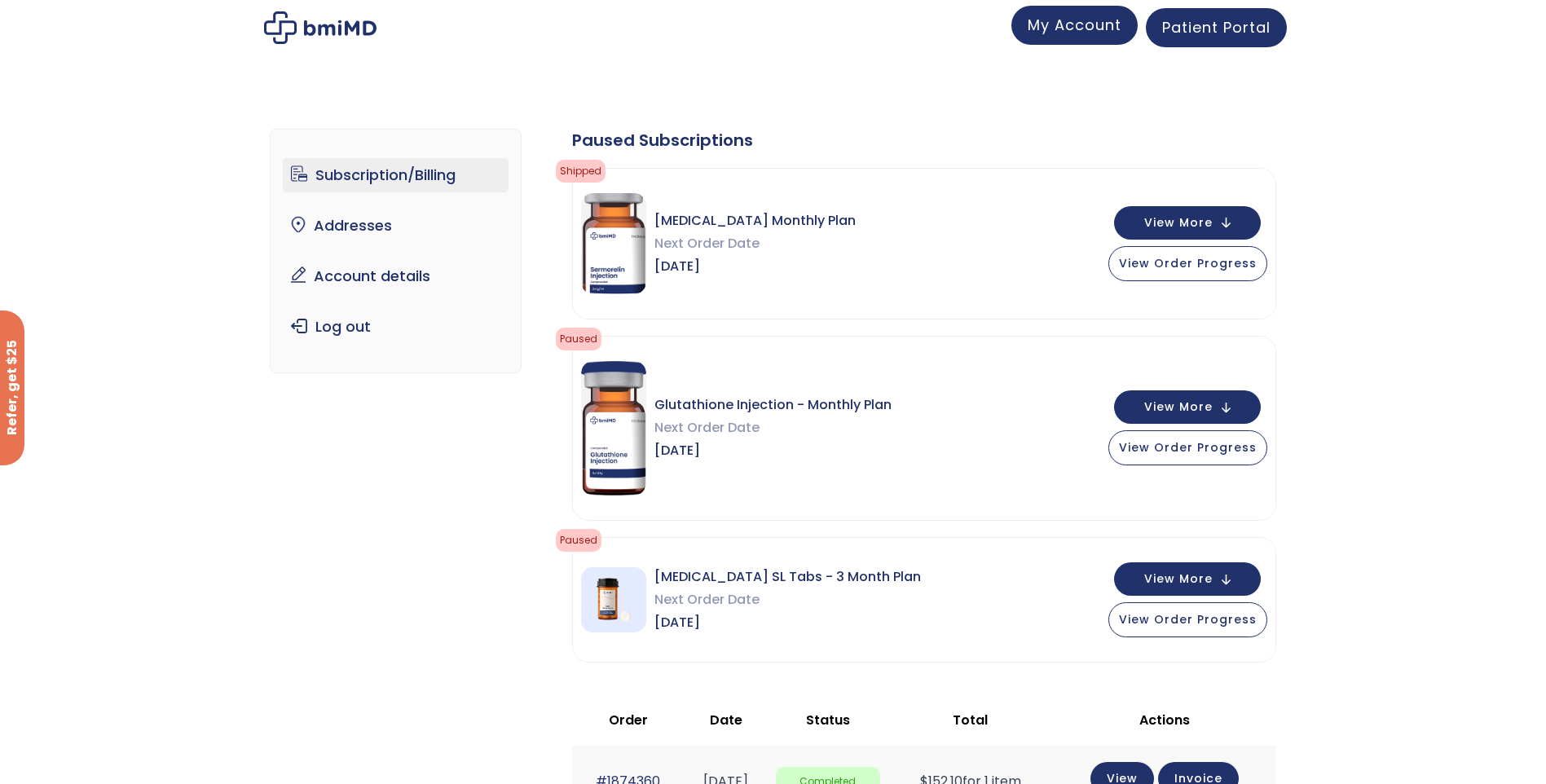
drag, startPoint x: 1059, startPoint y: 28, endPoint x: 1045, endPoint y: 44, distance: 21.3
click at [1059, 28] on span "My Account" at bounding box center [1075, 25] width 94 height 20
